Goal: Use online tool/utility: Utilize a website feature to perform a specific function

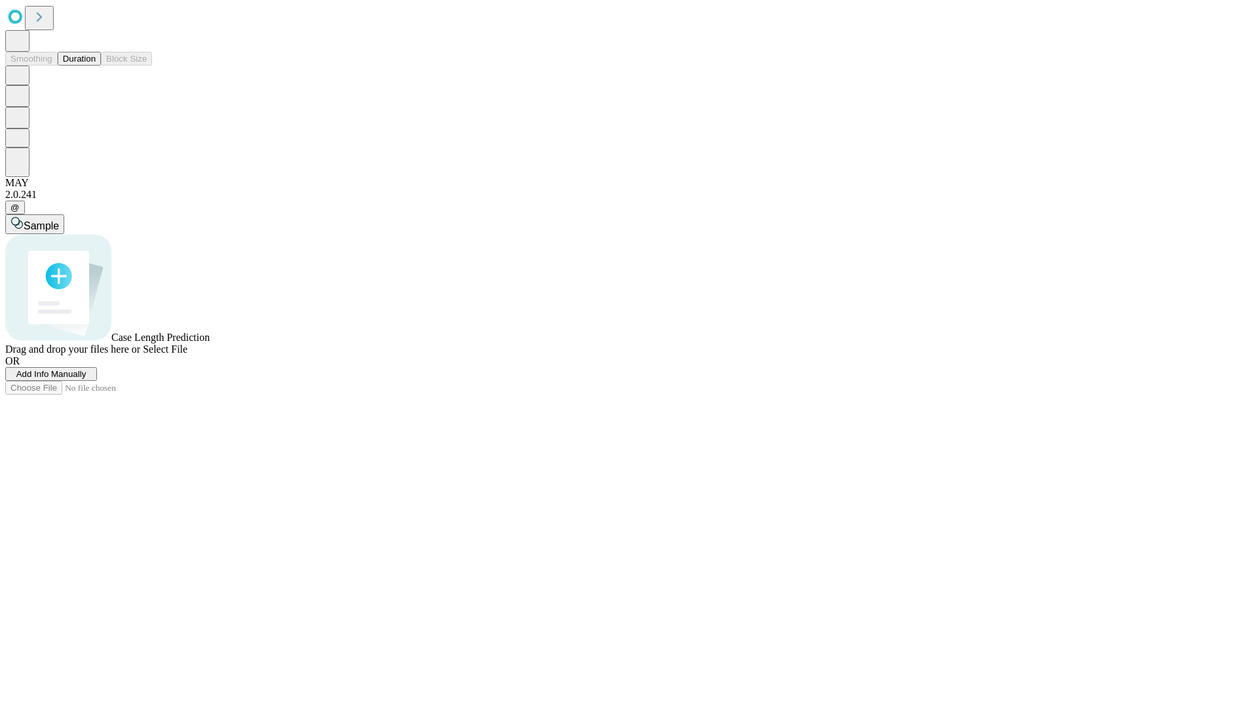
click at [96, 66] on button "Duration" at bounding box center [79, 59] width 43 height 14
click at [86, 379] on span "Add Info Manually" at bounding box center [51, 374] width 70 height 10
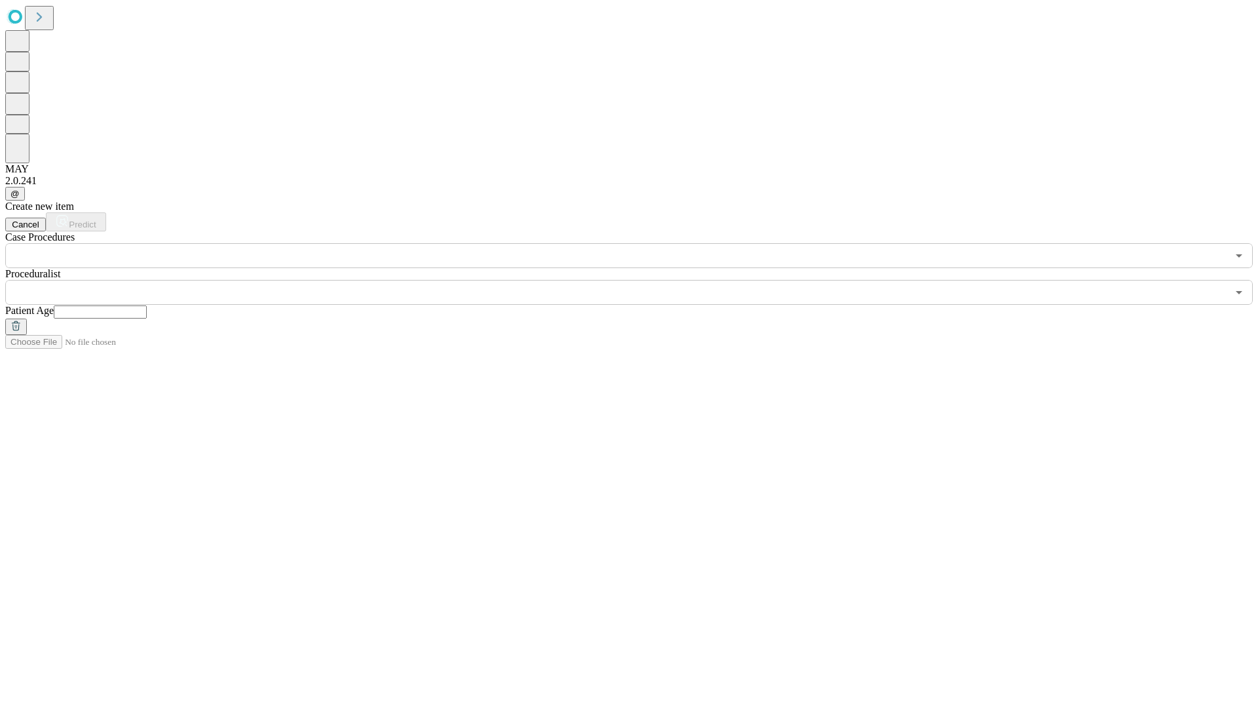
click at [147, 305] on input "text" at bounding box center [100, 311] width 93 height 13
type input "***"
click at [638, 280] on input "text" at bounding box center [616, 292] width 1222 height 25
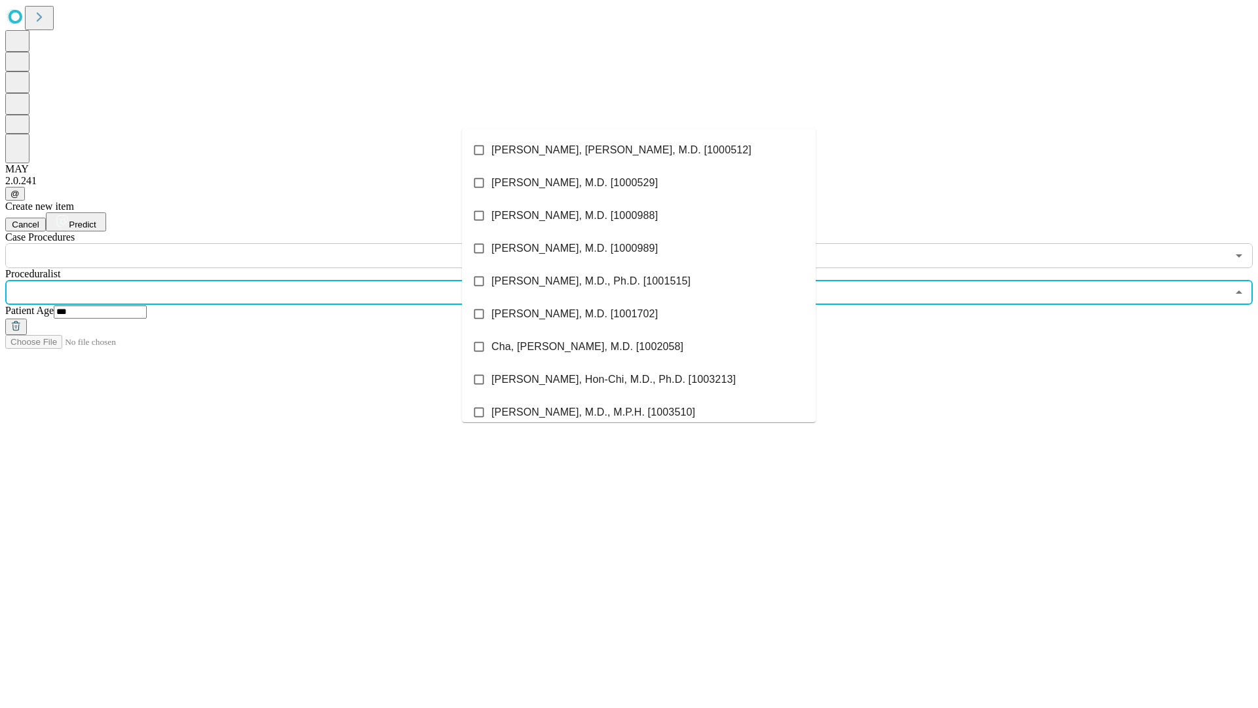
click at [639, 150] on li "[PERSON_NAME], [PERSON_NAME], M.D. [1000512]" at bounding box center [639, 150] width 354 height 33
click at [275, 243] on input "text" at bounding box center [616, 255] width 1222 height 25
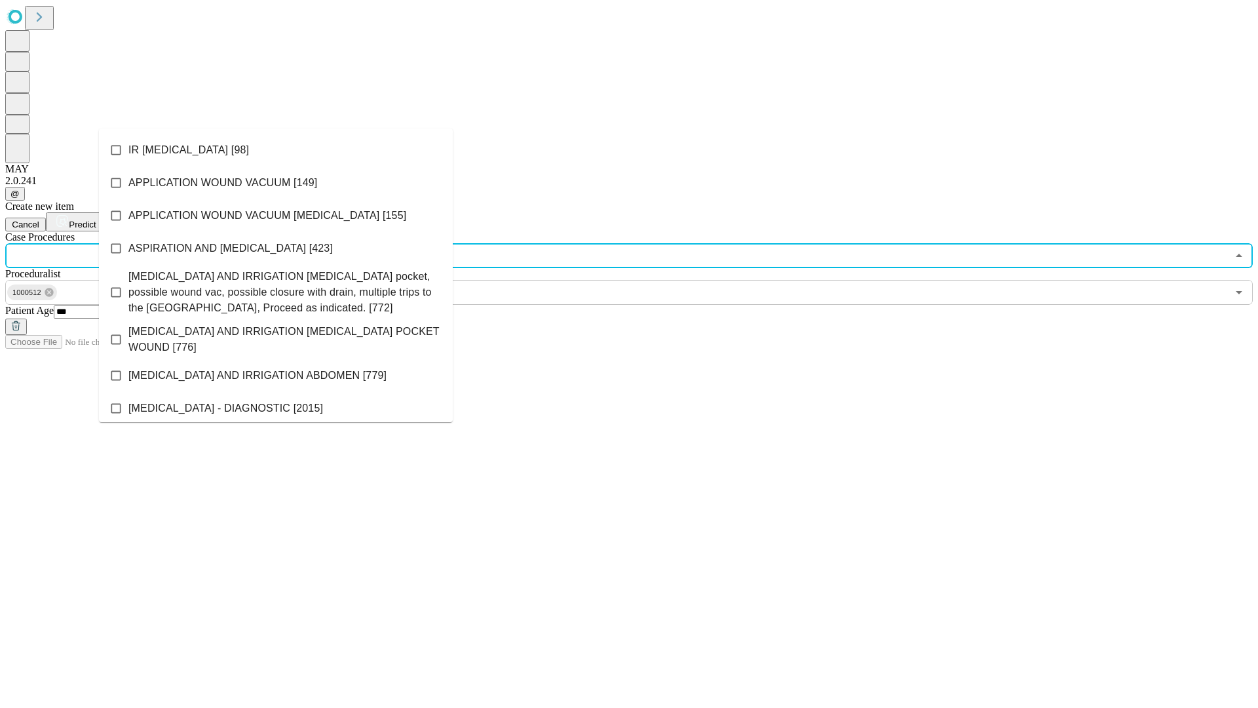
click at [276, 150] on li "IR [MEDICAL_DATA] [98]" at bounding box center [276, 150] width 354 height 33
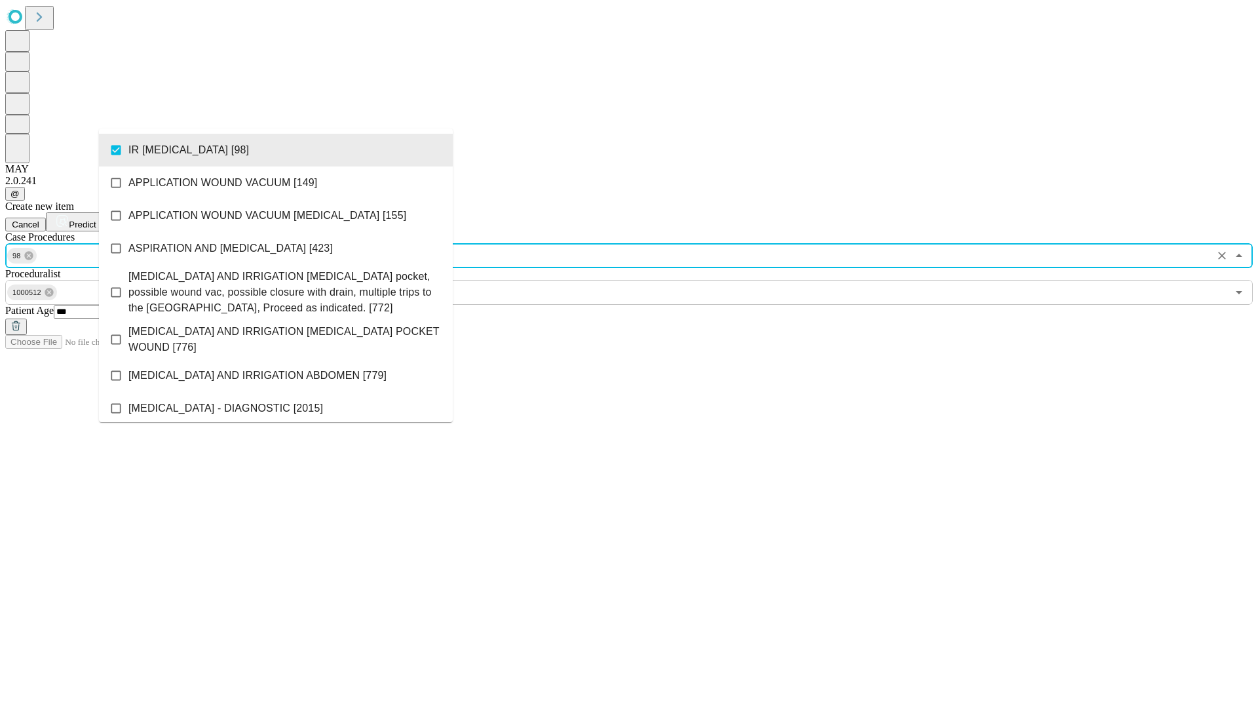
click at [96, 219] on span "Predict" at bounding box center [82, 224] width 27 height 10
